Goal: Information Seeking & Learning: Learn about a topic

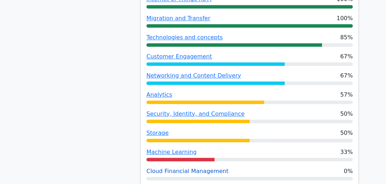
scroll to position [425, 0]
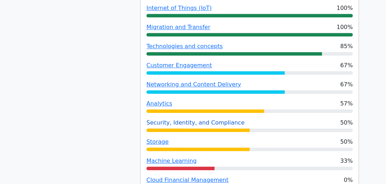
click at [201, 119] on link "Security, Identity, and Compliance" at bounding box center [195, 122] width 98 height 7
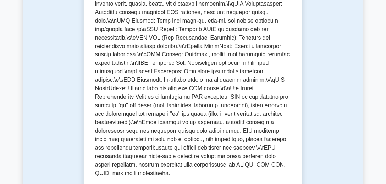
scroll to position [304, 0]
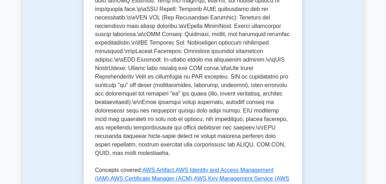
click at [111, 138] on p at bounding box center [193, 49] width 196 height 224
copy p "undergoes"
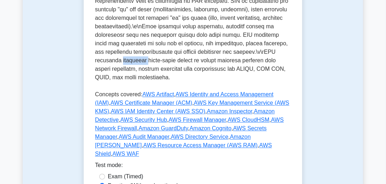
scroll to position [425, 0]
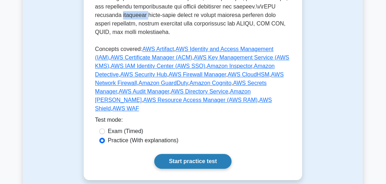
click at [201, 154] on link "Start practice test" at bounding box center [192, 161] width 77 height 15
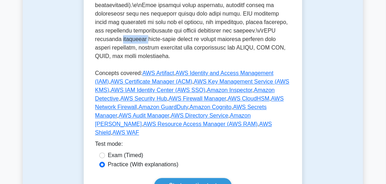
scroll to position [365, 0]
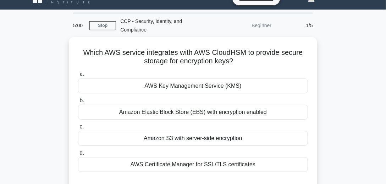
scroll to position [20, 0]
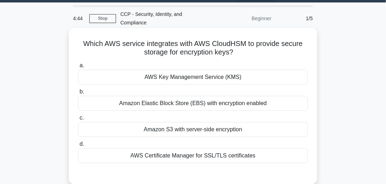
click at [245, 71] on div "AWS Key Management Service (KMS)" at bounding box center [193, 77] width 230 height 15
click at [78, 68] on input "a. AWS Key Management Service (KMS)" at bounding box center [78, 65] width 0 height 5
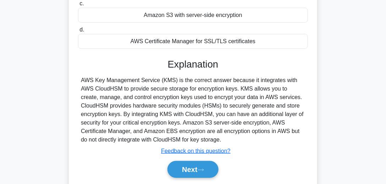
scroll to position [142, 0]
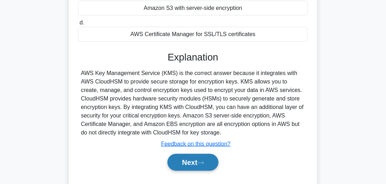
click at [211, 158] on button "Next" at bounding box center [192, 162] width 51 height 17
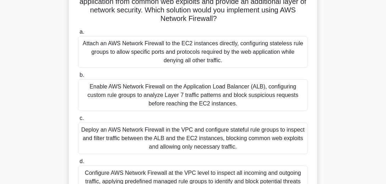
scroll to position [81, 0]
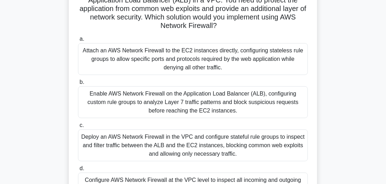
click at [174, 100] on div "Enable AWS Network Firewall on the Application Load Balancer (ALB), configuring…" at bounding box center [193, 103] width 230 height 32
click at [78, 85] on input "b. Enable AWS Network Firewall on the Application Load Balancer (ALB), configur…" at bounding box center [78, 82] width 0 height 5
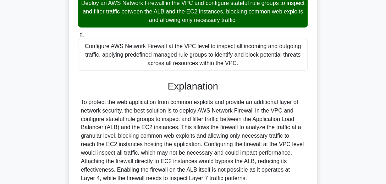
scroll to position [223, 0]
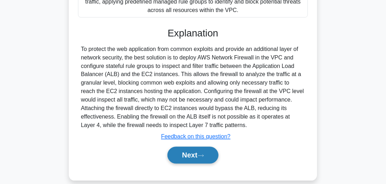
click at [199, 147] on button "Next" at bounding box center [192, 155] width 51 height 17
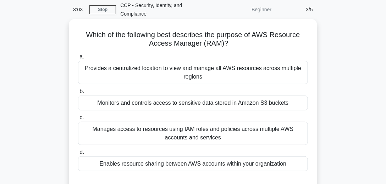
scroll to position [36, 0]
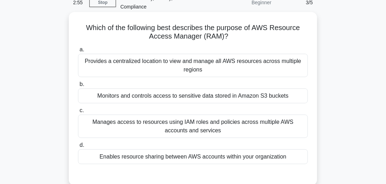
click at [220, 63] on div "Provides a centralized location to view and manage all AWS resources across mul…" at bounding box center [193, 65] width 230 height 23
click at [78, 52] on input "a. Provides a centralized location to view and manage all AWS resources across …" at bounding box center [78, 50] width 0 height 5
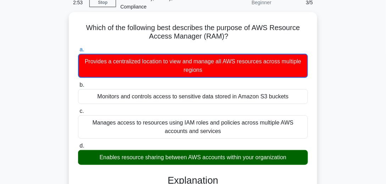
click at [179, 151] on div "Enables resource sharing between AWS accounts within your organization" at bounding box center [193, 157] width 230 height 15
click at [78, 149] on input "d. Enables resource sharing between AWS accounts within your organization" at bounding box center [78, 146] width 0 height 5
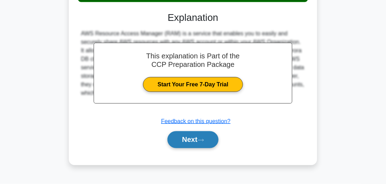
click at [188, 132] on button "Next" at bounding box center [192, 140] width 51 height 17
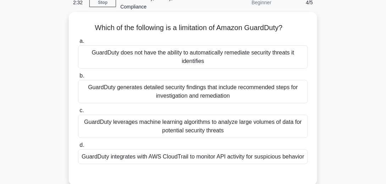
click at [203, 53] on div "GuardDuty does not have the ability to automatically remediate security threats…" at bounding box center [193, 56] width 230 height 23
click at [78, 44] on input "a. GuardDuty does not have the ability to automatically remediate security thre…" at bounding box center [78, 41] width 0 height 5
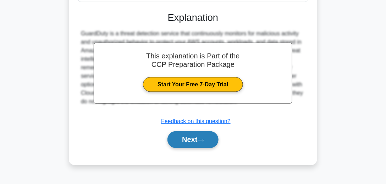
click at [194, 132] on button "Next" at bounding box center [192, 140] width 51 height 17
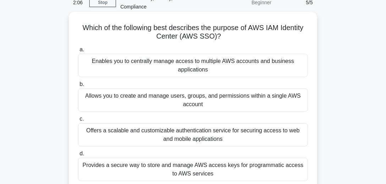
click at [209, 96] on div "Allows you to create and manage users, groups, and permissions within a single …" at bounding box center [193, 100] width 230 height 23
click at [78, 87] on input "b. Allows you to create and manage users, groups, and permissions within a sing…" at bounding box center [78, 84] width 0 height 5
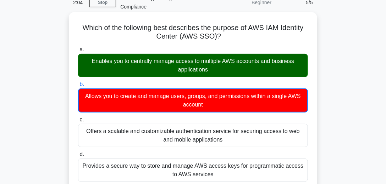
click at [232, 65] on div "Enables you to centrally manage access to multiple AWS accounts and business ap…" at bounding box center [193, 65] width 230 height 23
click at [78, 52] on input "a. Enables you to centrally manage access to multiple AWS accounts and business…" at bounding box center [78, 50] width 0 height 5
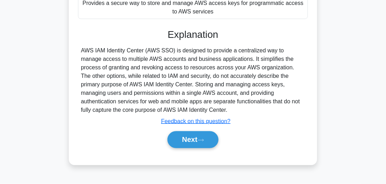
scroll to position [178, 0]
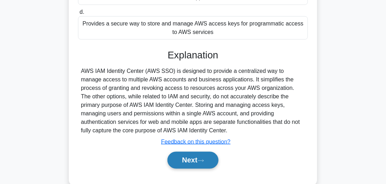
click at [207, 152] on button "Next" at bounding box center [192, 160] width 51 height 17
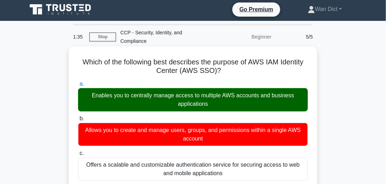
scroll to position [0, 0]
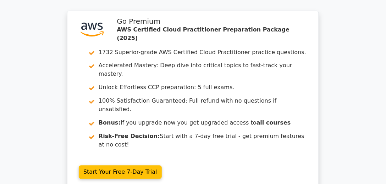
scroll to position [1032, 0]
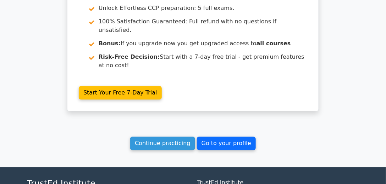
click at [208, 137] on link "Go to your profile" at bounding box center [226, 143] width 59 height 13
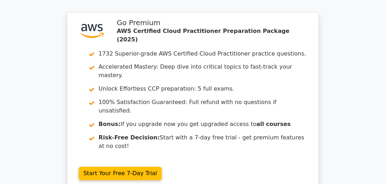
scroll to position [870, 0]
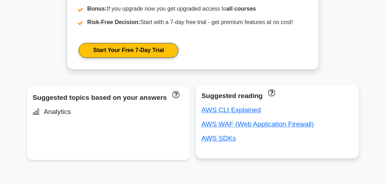
scroll to position [365, 0]
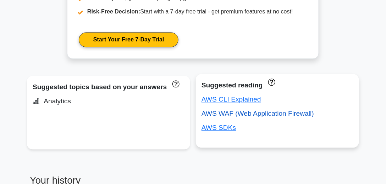
click at [255, 113] on link "AWS WAF (Web Application Firewall)" at bounding box center [257, 113] width 112 height 7
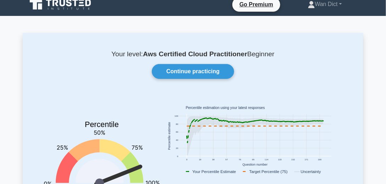
scroll to position [0, 0]
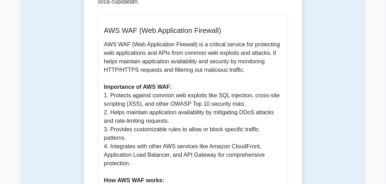
scroll to position [385, 0]
